Goal: Check status: Check status

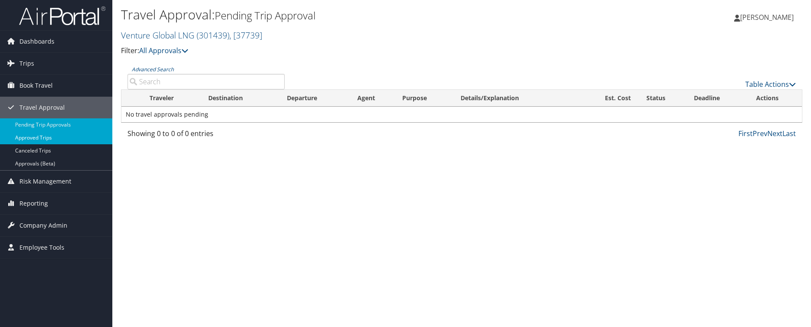
click at [27, 134] on link "Approved Trips" at bounding box center [56, 137] width 112 height 13
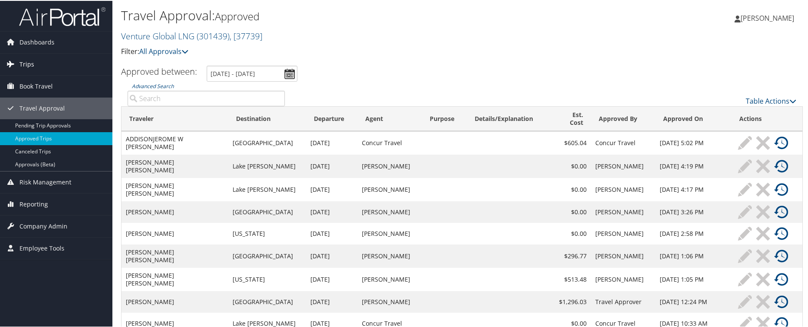
click at [28, 63] on span "Trips" at bounding box center [26, 64] width 15 height 22
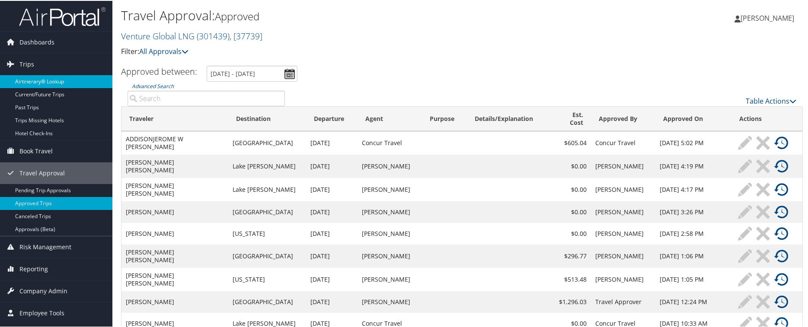
click at [32, 80] on link "Airtinerary® Lookup" at bounding box center [56, 80] width 112 height 13
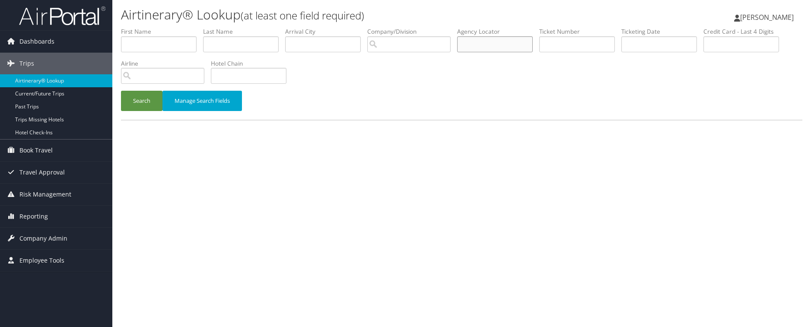
click at [474, 45] on input "text" at bounding box center [495, 44] width 76 height 16
type input "DQ9NBS"
click at [142, 100] on button "Search" at bounding box center [142, 101] width 42 height 20
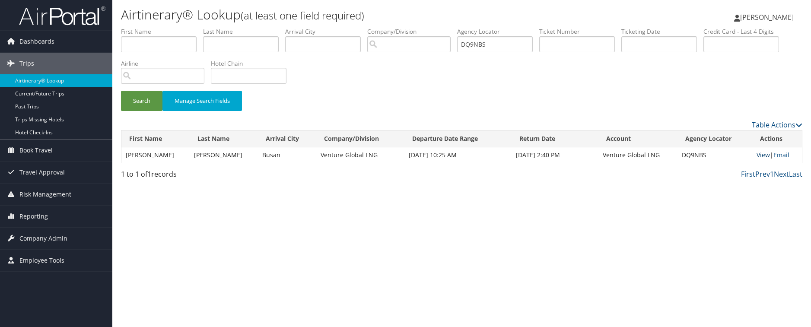
click at [761, 155] on link "View" at bounding box center [763, 155] width 13 height 8
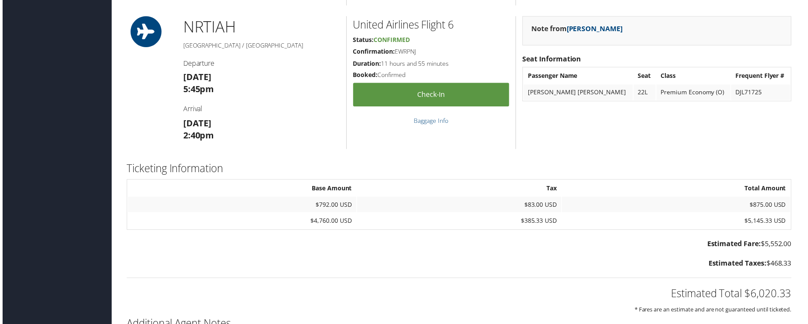
scroll to position [844, 3]
